Goal: Find contact information: Find contact information

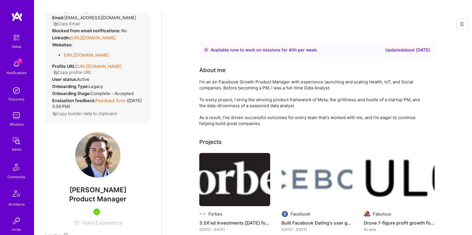
scroll to position [112, 0]
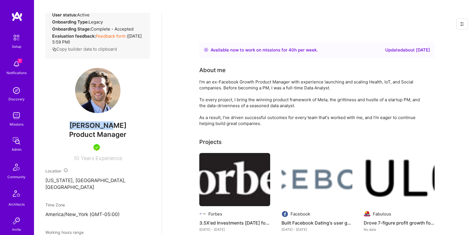
drag, startPoint x: 116, startPoint y: 123, endPoint x: 77, endPoint y: 128, distance: 39.7
click at [77, 128] on span "Zach Tobin" at bounding box center [97, 126] width 105 height 8
copy span "Zach Tobin"
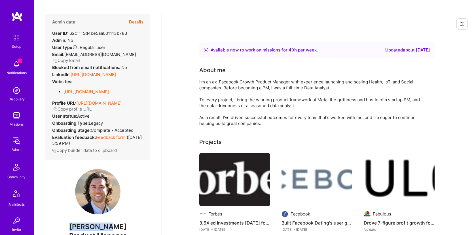
scroll to position [7, 0]
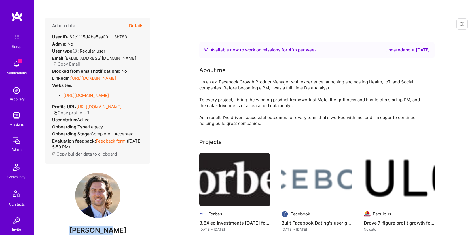
click at [77, 61] on button "Copy Email" at bounding box center [66, 64] width 27 height 6
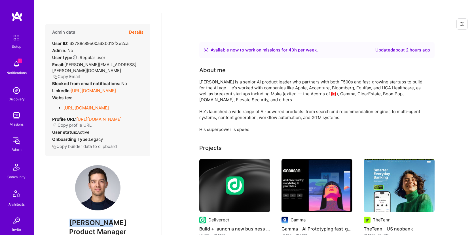
drag, startPoint x: 118, startPoint y: 216, endPoint x: 76, endPoint y: 217, distance: 42.2
click at [76, 219] on span "[PERSON_NAME]" at bounding box center [97, 223] width 105 height 8
copy span "[PERSON_NAME]"
click at [69, 74] on button "Copy Email" at bounding box center [66, 77] width 27 height 6
